Goal: Book appointment/travel/reservation

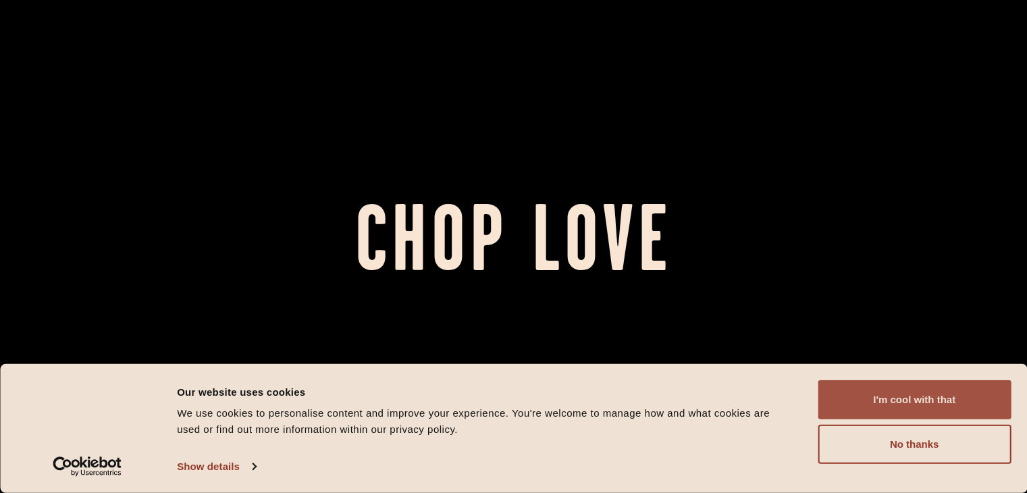
click at [870, 400] on button "I'm cool with that" at bounding box center [914, 399] width 193 height 39
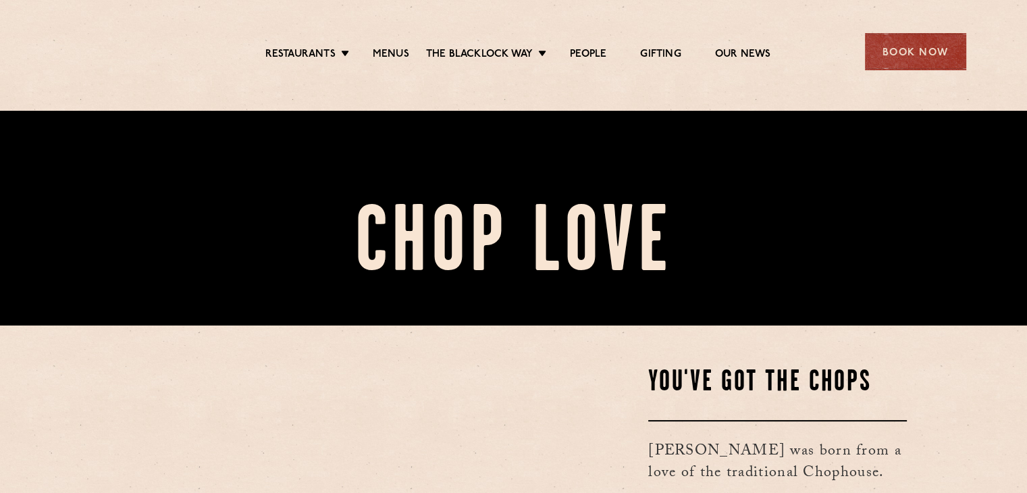
scroll to position [270, 0]
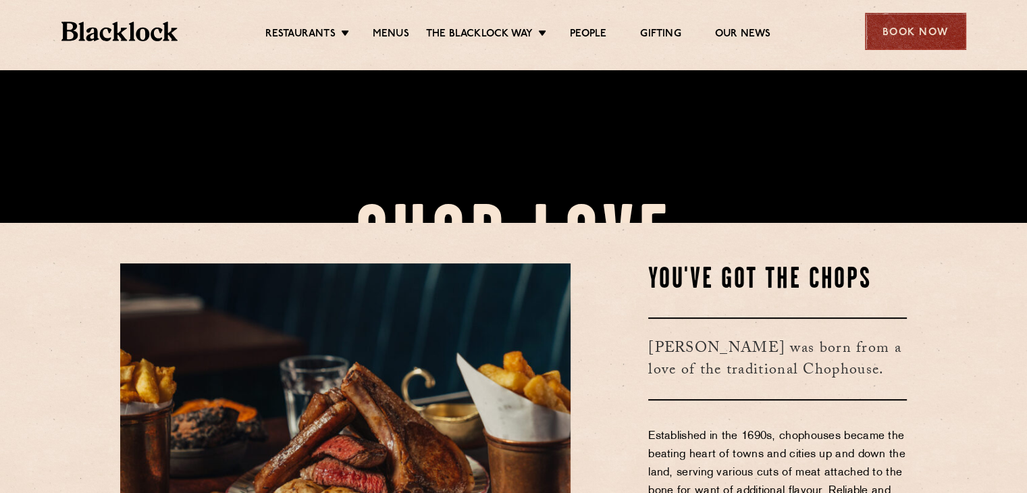
click at [939, 30] on div "Book Now" at bounding box center [915, 31] width 101 height 37
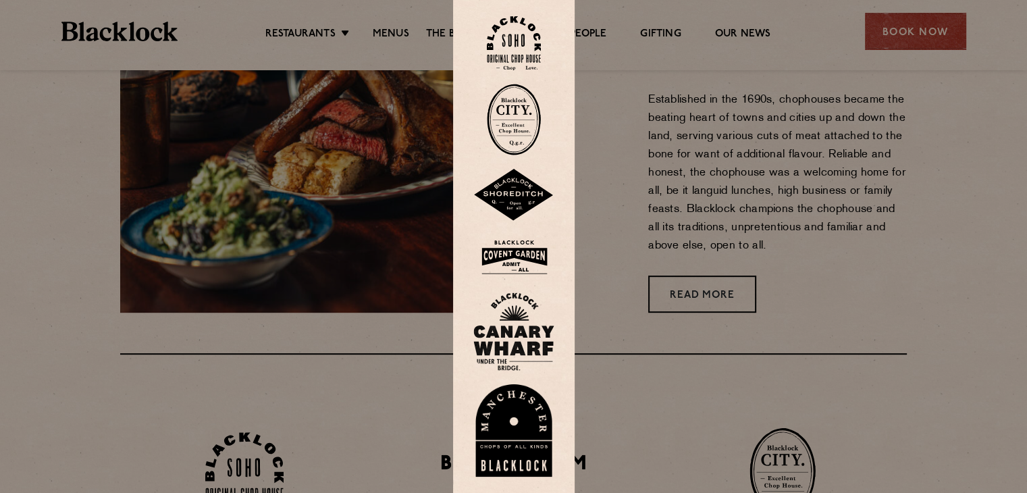
scroll to position [608, 0]
click at [882, 36] on div at bounding box center [513, 246] width 1027 height 493
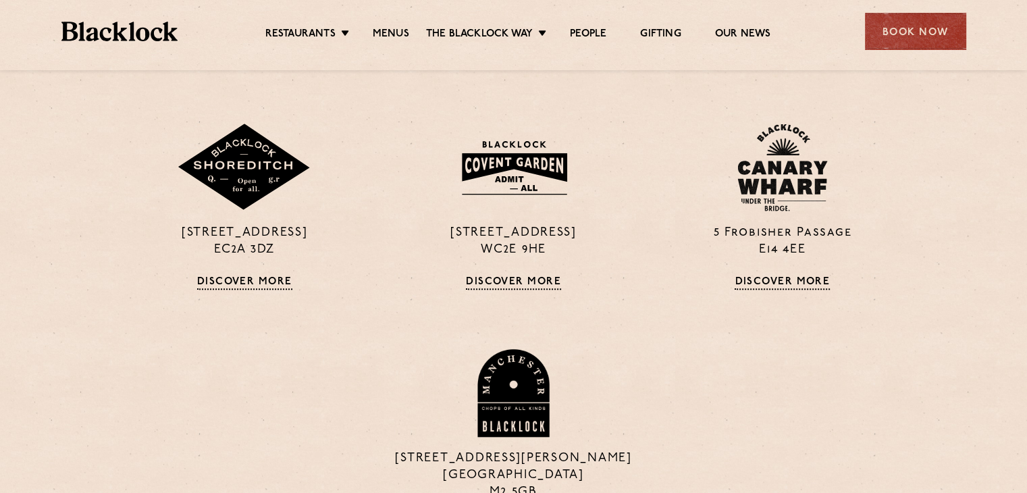
scroll to position [1148, 0]
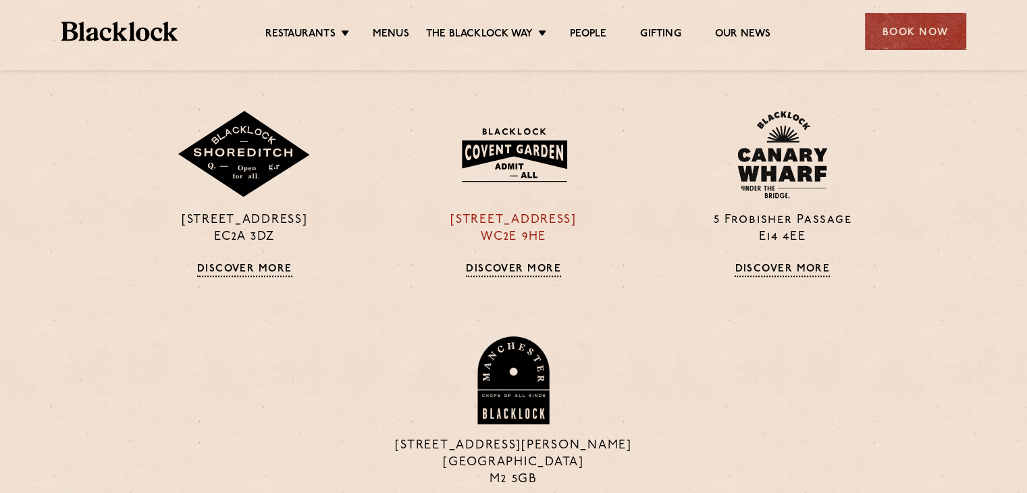
click at [548, 142] on img at bounding box center [513, 155] width 130 height 70
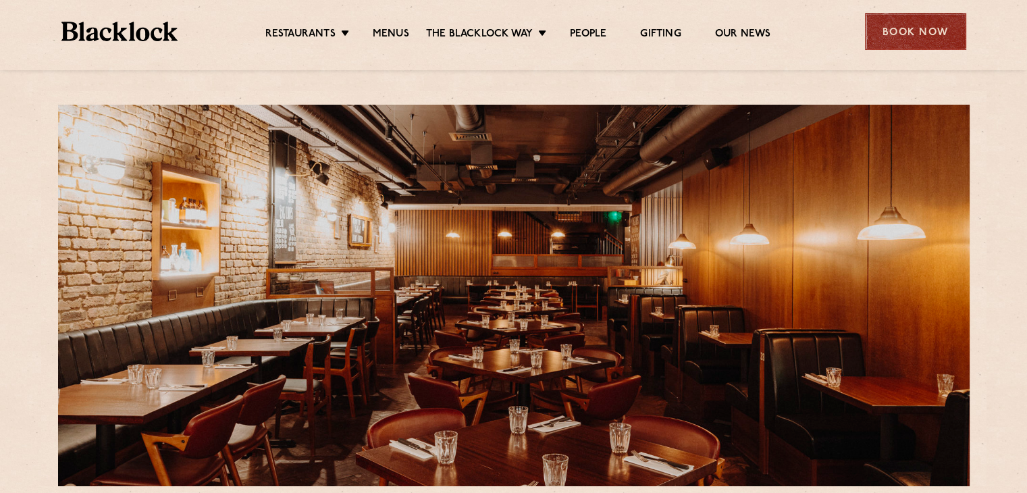
click at [913, 38] on div "Book Now" at bounding box center [915, 31] width 101 height 37
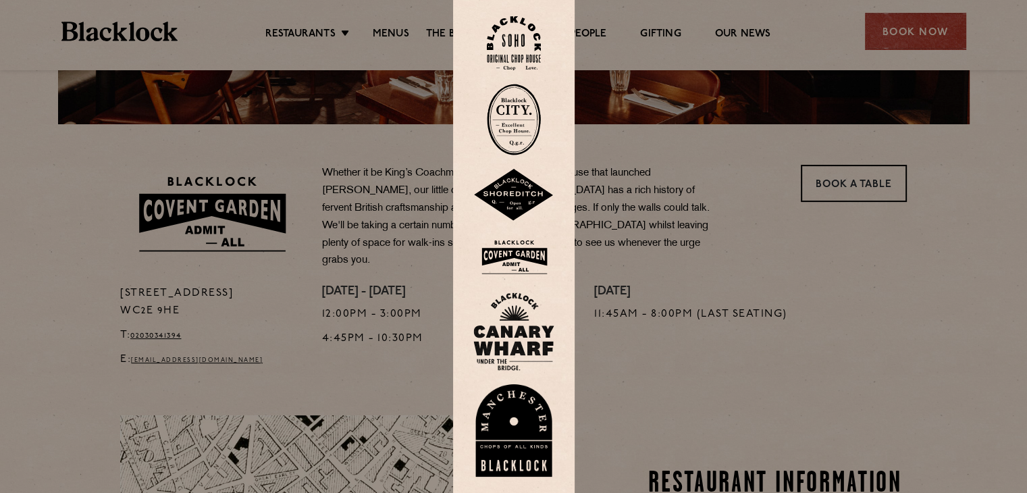
scroll to position [473, 0]
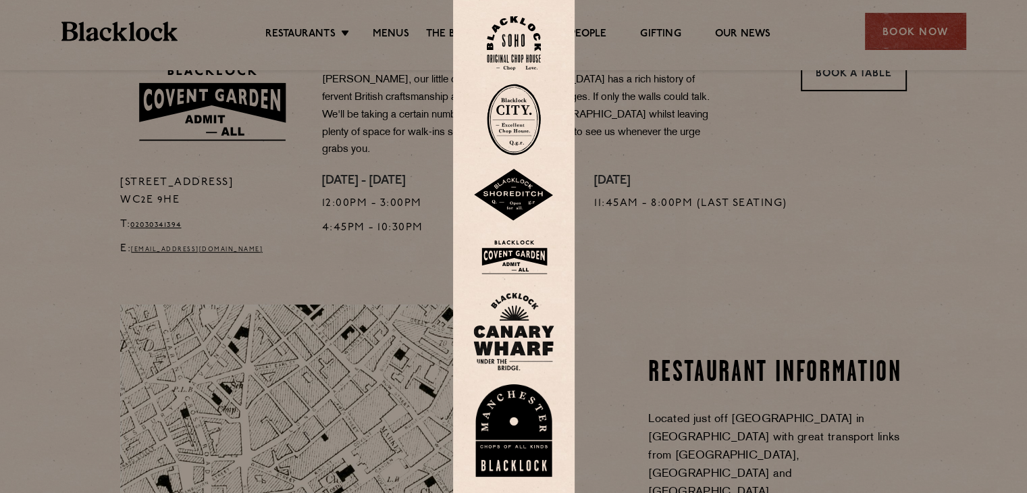
click at [832, 83] on div at bounding box center [513, 246] width 1027 height 493
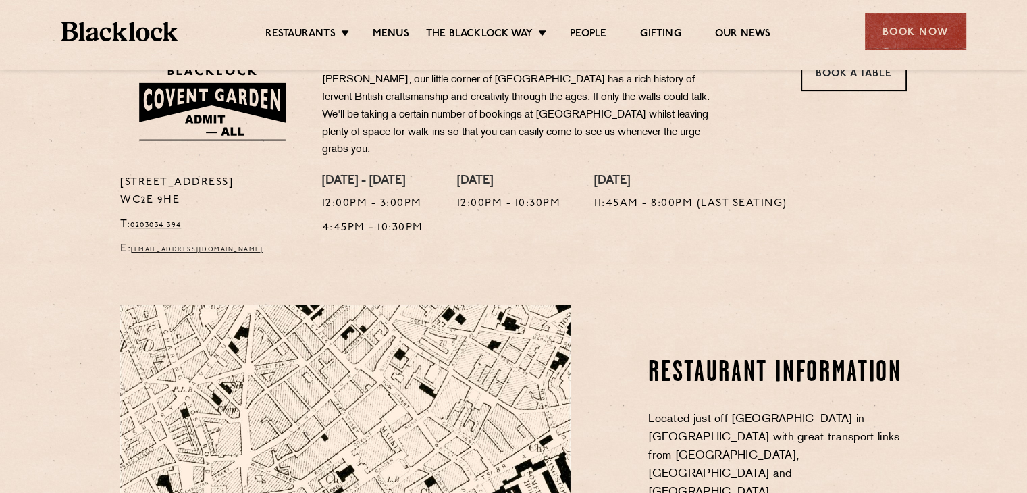
scroll to position [405, 0]
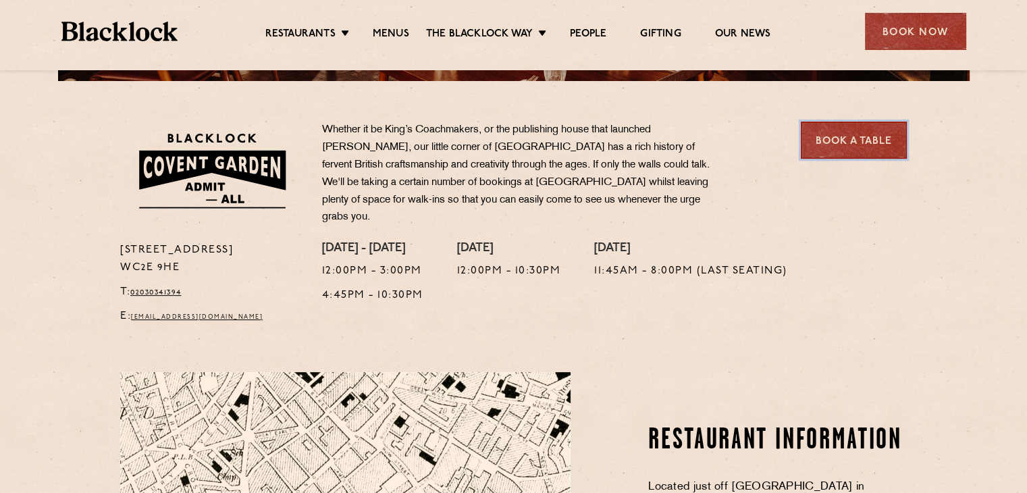
click at [875, 141] on link "Book a Table" at bounding box center [854, 140] width 106 height 37
